Goal: Find specific page/section: Find specific page/section

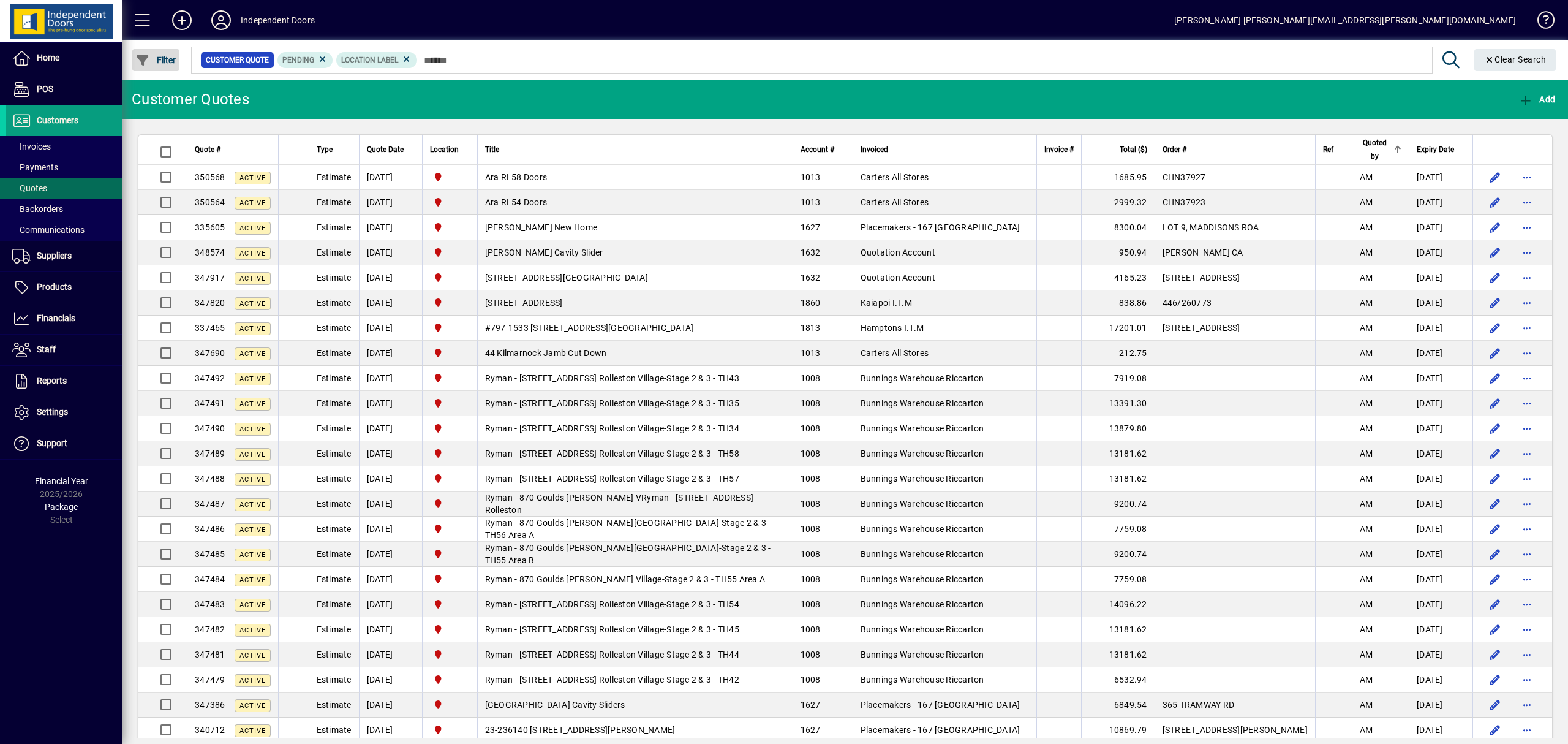
click at [167, 53] on span "button" at bounding box center [156, 60] width 47 height 30
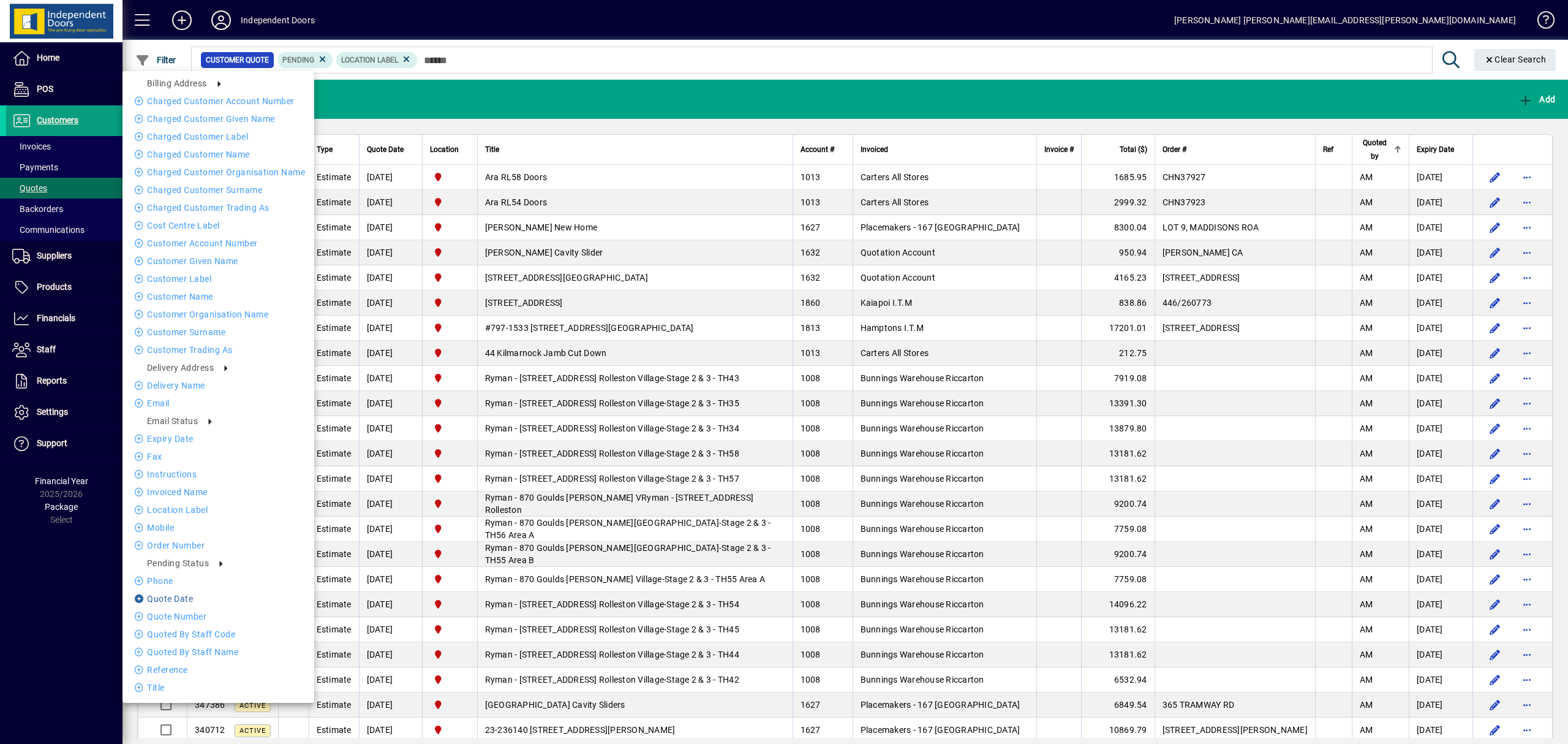
click at [189, 594] on li "Quote date" at bounding box center [218, 599] width 192 height 15
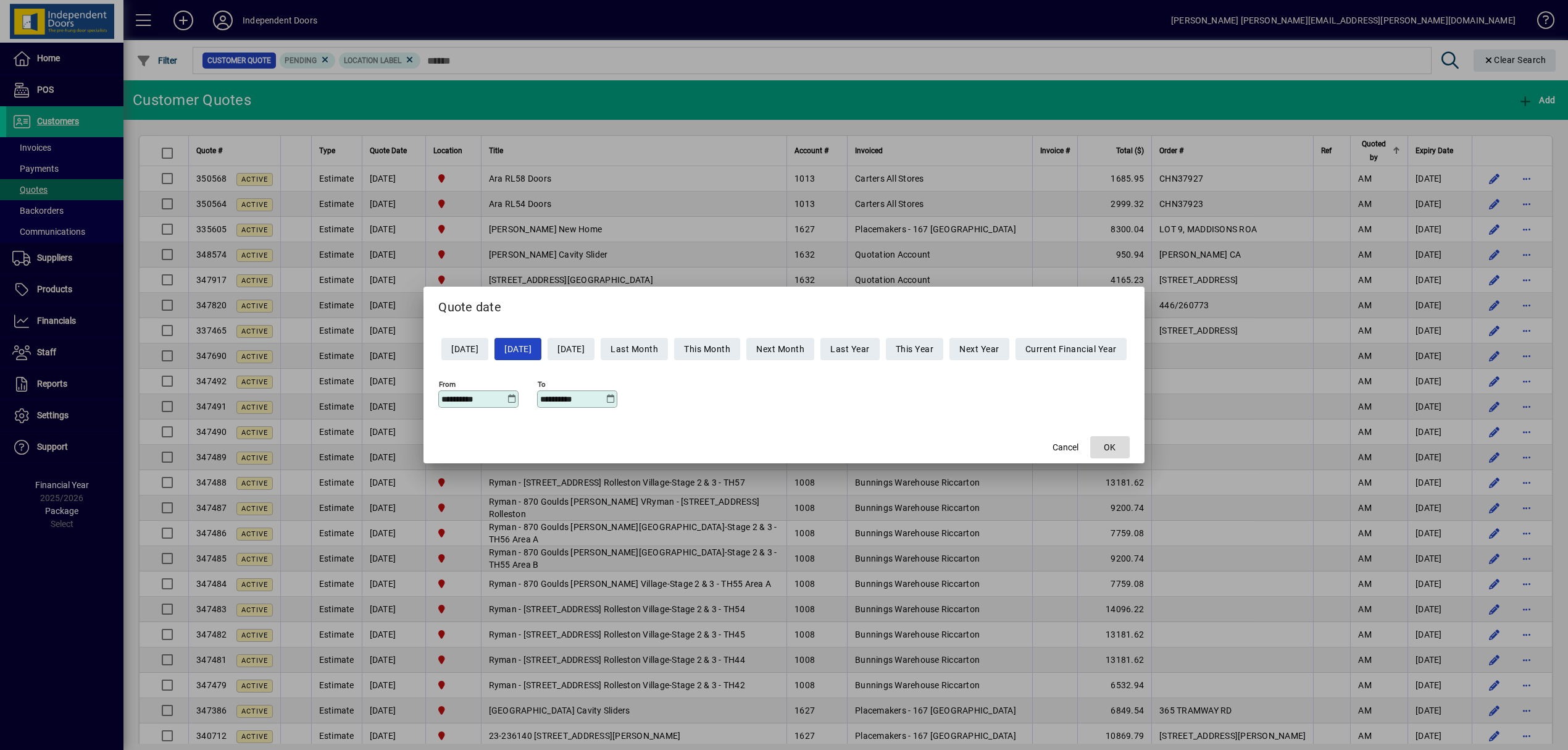
click at [1128, 448] on span "button" at bounding box center [1110, 447] width 40 height 30
